Goal: Task Accomplishment & Management: Use online tool/utility

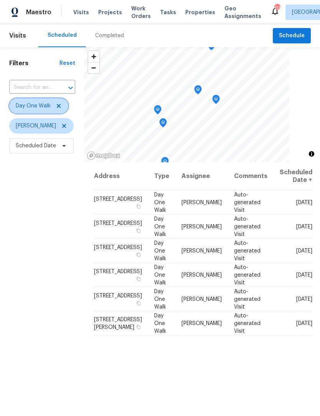
click at [59, 105] on icon at bounding box center [59, 106] width 6 height 6
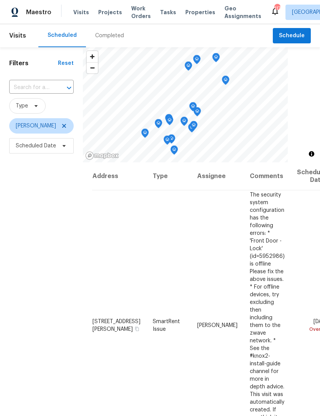
click at [42, 89] on input "text" at bounding box center [30, 88] width 43 height 12
type input "3458 na"
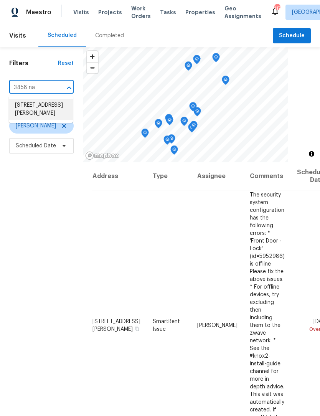
click at [50, 114] on li "[STREET_ADDRESS][PERSON_NAME]" at bounding box center [41, 109] width 64 height 21
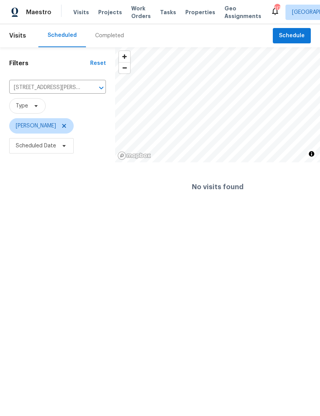
click at [111, 38] on div "Completed" at bounding box center [109, 36] width 29 height 8
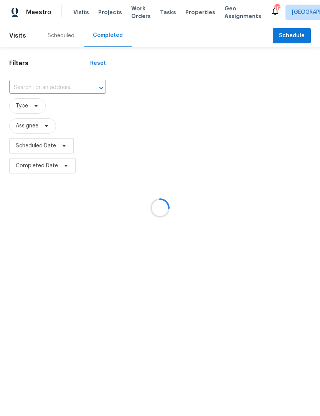
click at [62, 86] on div at bounding box center [160, 208] width 320 height 416
click at [48, 89] on div at bounding box center [160, 208] width 320 height 416
click at [54, 88] on div at bounding box center [160, 208] width 320 height 416
click at [43, 88] on div at bounding box center [160, 208] width 320 height 416
click at [43, 84] on div at bounding box center [160, 208] width 320 height 416
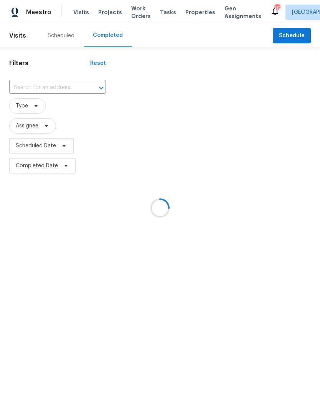
click at [49, 85] on div at bounding box center [160, 208] width 320 height 416
click at [62, 87] on div at bounding box center [160, 208] width 320 height 416
click at [70, 90] on div at bounding box center [160, 208] width 320 height 416
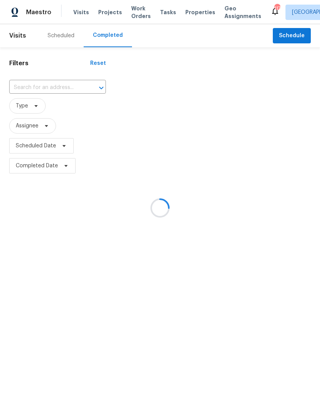
click at [70, 90] on div at bounding box center [160, 208] width 320 height 416
click at [79, 91] on div at bounding box center [160, 208] width 320 height 416
click at [75, 84] on div at bounding box center [160, 208] width 320 height 416
click at [80, 93] on div at bounding box center [160, 208] width 320 height 416
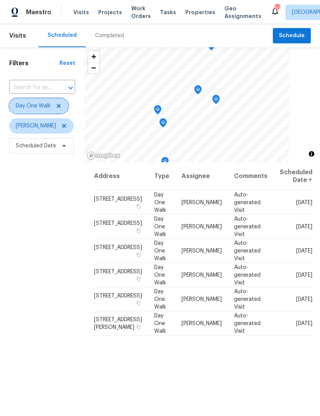
click at [61, 108] on icon at bounding box center [59, 106] width 6 height 6
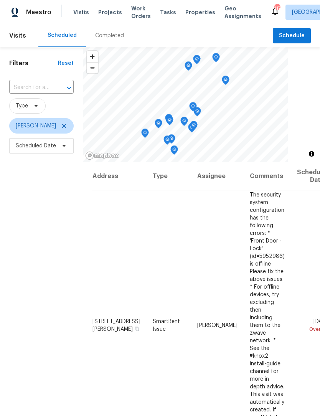
click at [51, 86] on input "text" at bounding box center [30, 88] width 43 height 12
type input "3"
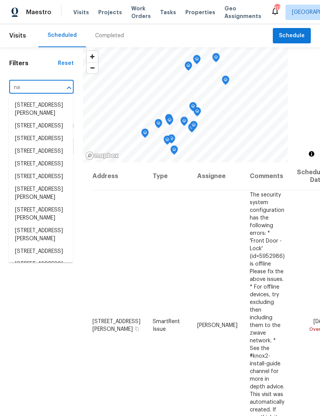
type input "n"
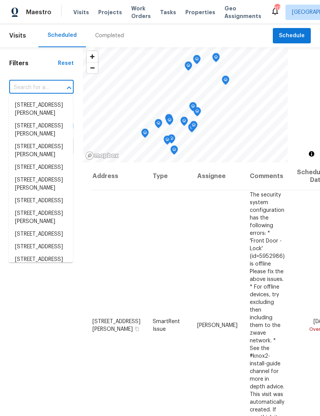
click at [49, 82] on input "text" at bounding box center [30, 88] width 43 height 12
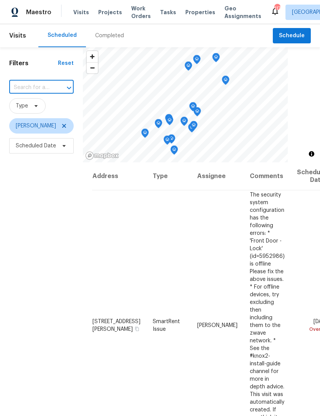
click at [111, 38] on div "Completed" at bounding box center [109, 36] width 29 height 8
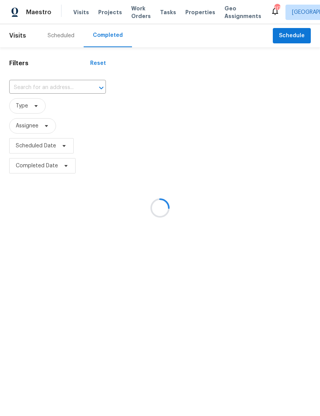
click at [86, 86] on div at bounding box center [96, 87] width 20 height 11
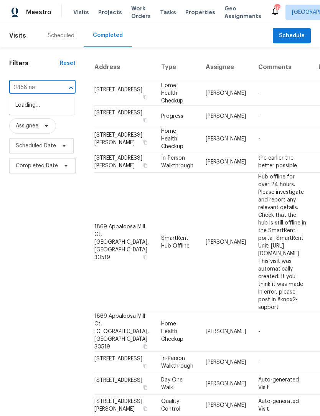
type input "3458 nat"
click at [50, 114] on li "[STREET_ADDRESS][PERSON_NAME]" at bounding box center [41, 109] width 65 height 21
